Goal: Information Seeking & Learning: Learn about a topic

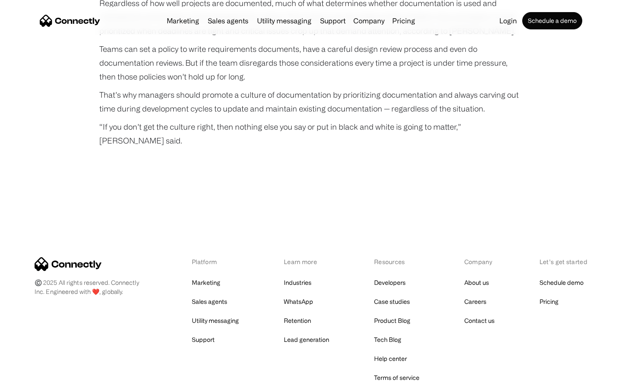
scroll to position [2882, 0]
